Goal: Navigation & Orientation: Find specific page/section

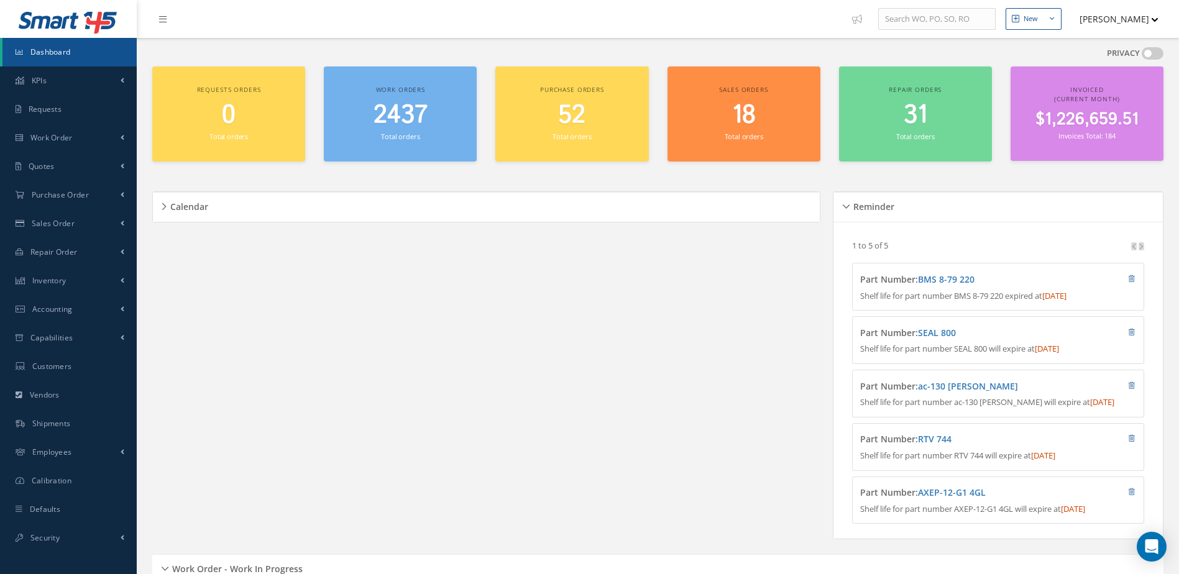
click at [58, 56] on span "Dashboard" at bounding box center [50, 52] width 40 height 11
